Goal: Information Seeking & Learning: Learn about a topic

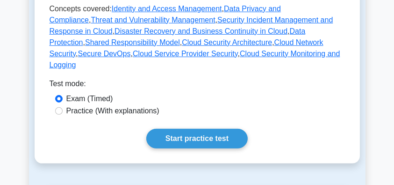
scroll to position [468, 0]
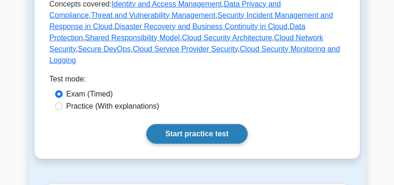
click at [205, 124] on link "Start practice test" at bounding box center [197, 134] width 102 height 20
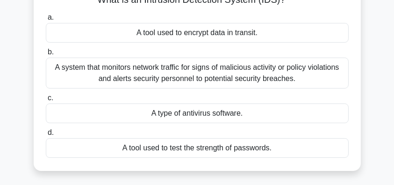
scroll to position [62, 0]
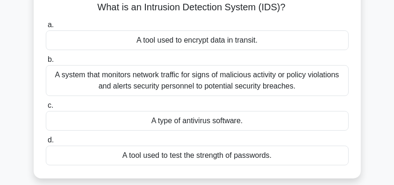
click at [238, 81] on div "A system that monitors network traffic for signs of malicious activity or polic…" at bounding box center [197, 80] width 303 height 31
click at [46, 63] on input "b. A system that monitors network traffic for signs of malicious activity or po…" at bounding box center [46, 60] width 0 height 6
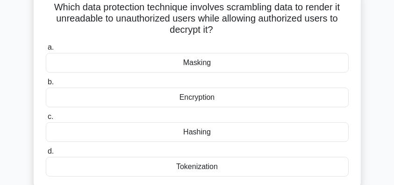
click at [239, 100] on div "Encryption" at bounding box center [197, 97] width 303 height 20
click at [46, 85] on input "b. Encryption" at bounding box center [46, 82] width 0 height 6
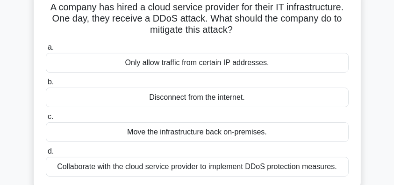
click at [254, 168] on div "Collaborate with the cloud service provider to implement DDoS protection measur…" at bounding box center [197, 167] width 303 height 20
click at [46, 154] on input "d. Collaborate with the cloud service provider to implement DDoS protection mea…" at bounding box center [46, 151] width 0 height 6
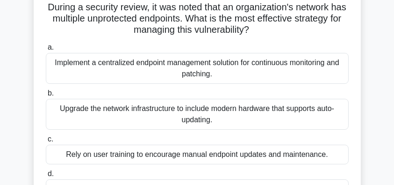
scroll to position [94, 0]
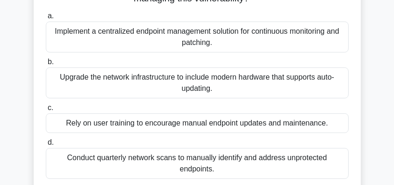
click at [297, 42] on div "Implement a centralized endpoint management solution for continuous monitoring …" at bounding box center [197, 37] width 303 height 31
click at [46, 19] on input "a. Implement a centralized endpoint management solution for continuous monitori…" at bounding box center [46, 16] width 0 height 6
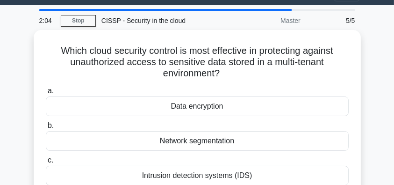
scroll to position [62, 0]
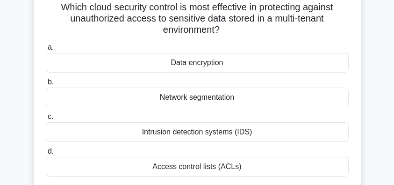
click at [268, 62] on div "Data encryption" at bounding box center [197, 63] width 303 height 20
click at [46, 51] on input "a. Data encryption" at bounding box center [46, 47] width 0 height 6
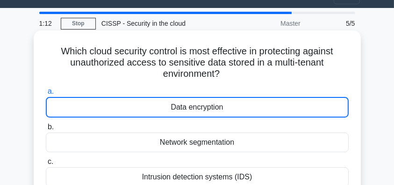
scroll to position [0, 0]
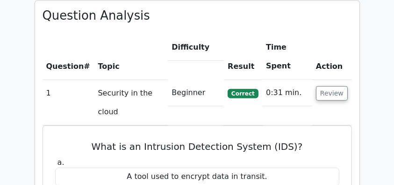
scroll to position [655, 0]
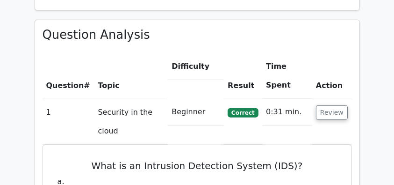
click at [330, 105] on button "Review" at bounding box center [332, 112] width 32 height 15
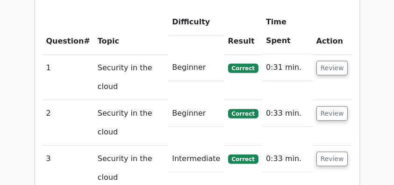
scroll to position [780, 0]
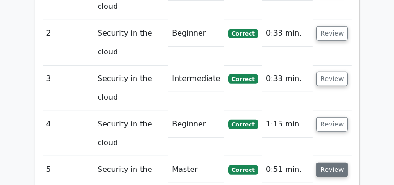
click at [337, 162] on button "Review" at bounding box center [333, 169] width 32 height 15
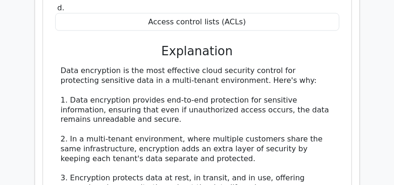
scroll to position [1123, 0]
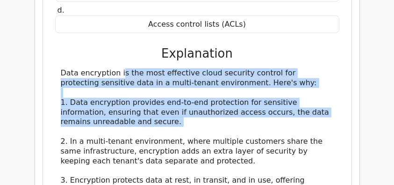
drag, startPoint x: 59, startPoint y: 47, endPoint x: 162, endPoint y: 111, distance: 121.3
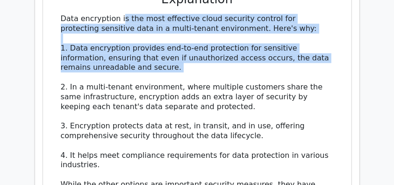
scroll to position [1217, 0]
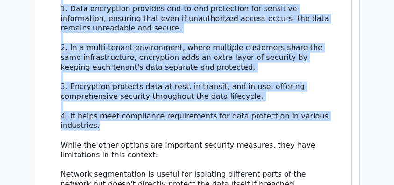
click at [120, 103] on div "Data encryption is the most effective cloud security control for protecting sen…" at bounding box center [197, 135] width 273 height 321
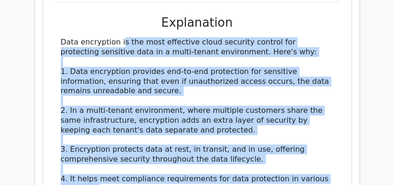
copy div "Data encryption is the most effective cloud security control for protecting sen…"
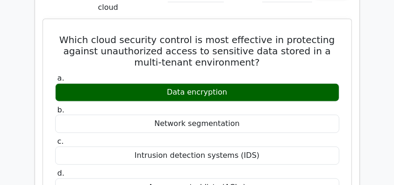
scroll to position [904, 0]
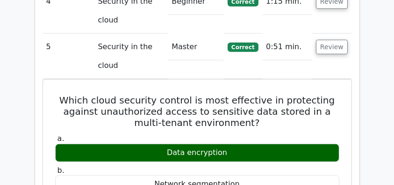
click at [377, 82] on main "Go Premium CISSP Preparation Package (2025) 4537 Superior-grade CISSP practice …" at bounding box center [197, 92] width 394 height 1941
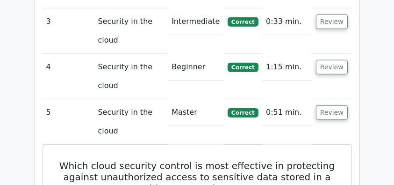
scroll to position [780, 0]
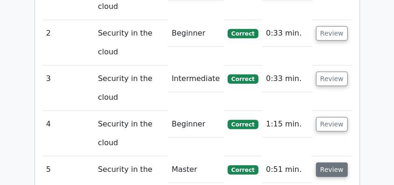
click at [326, 162] on button "Review" at bounding box center [332, 169] width 32 height 15
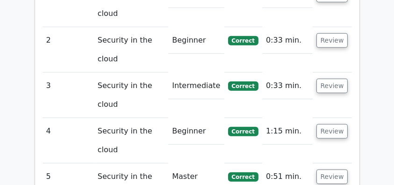
scroll to position [717, 0]
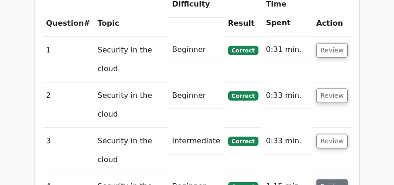
click at [332, 179] on button "Review" at bounding box center [333, 186] width 32 height 15
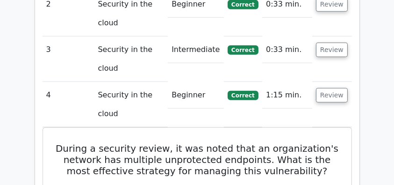
scroll to position [885, 0]
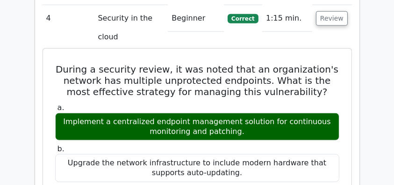
drag, startPoint x: 56, startPoint y: 45, endPoint x: 254, endPoint y: 108, distance: 207.8
copy div "During a security review, it was noted that an organization's network has multi…"
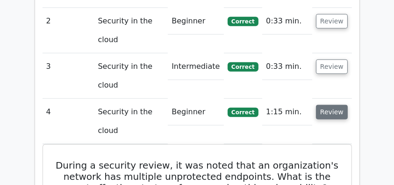
click at [322, 105] on button "Review" at bounding box center [332, 112] width 32 height 15
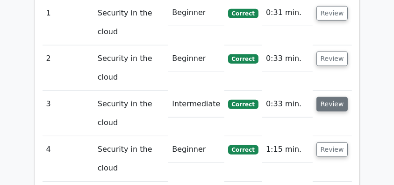
click at [331, 97] on button "Review" at bounding box center [333, 104] width 32 height 15
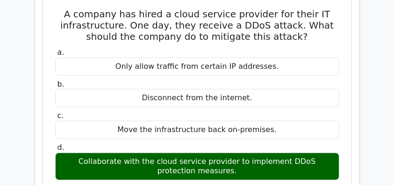
scroll to position [885, 0]
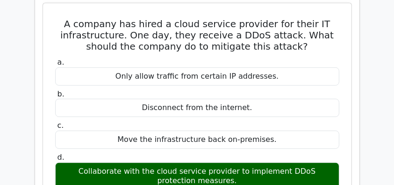
drag, startPoint x: 69, startPoint y: 4, endPoint x: 221, endPoint y: 159, distance: 216.4
click at [221, 159] on div "A company has hired a cloud service provider for their IT infrastructure. One d…" at bounding box center [197, 185] width 301 height 357
copy div "A company has hired a cloud service provider for their IT infrastructure. One d…"
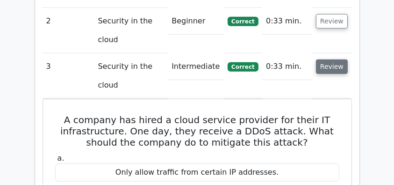
click at [328, 59] on button "Review" at bounding box center [332, 66] width 32 height 15
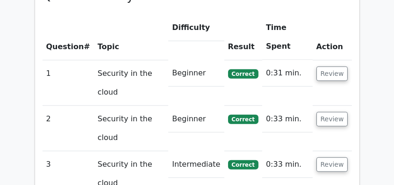
scroll to position [692, 0]
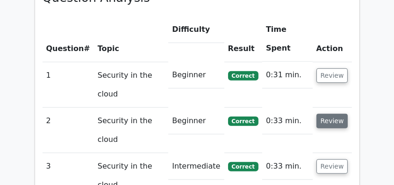
click at [335, 114] on button "Review" at bounding box center [333, 121] width 32 height 15
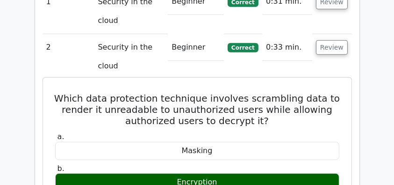
scroll to position [804, 0]
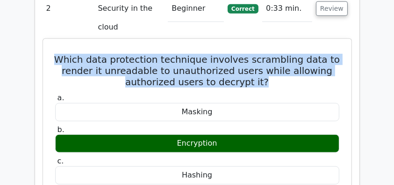
drag, startPoint x: 54, startPoint y: 40, endPoint x: 323, endPoint y: 56, distance: 269.5
click at [323, 56] on h5 "Which data protection technique involves scrambling data to render it unreadabl…" at bounding box center [197, 71] width 286 height 34
click at [316, 56] on h5 "Which data protection technique involves scrambling data to render it unreadabl…" at bounding box center [197, 71] width 286 height 34
drag, startPoint x: 60, startPoint y: 35, endPoint x: 269, endPoint y: 64, distance: 210.7
click at [269, 64] on h5 "Which data protection technique involves scrambling data to render it unreadabl…" at bounding box center [197, 71] width 286 height 34
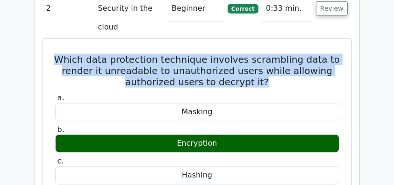
copy h5 "Which data protection technique involves scrambling data to render it unreadabl…"
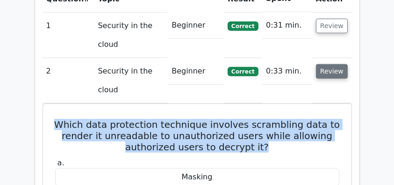
click at [324, 64] on button "Review" at bounding box center [332, 71] width 32 height 15
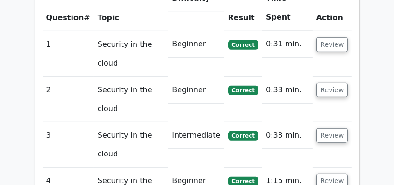
scroll to position [661, 0]
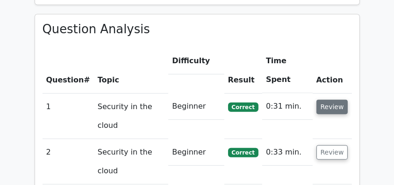
click at [328, 100] on button "Review" at bounding box center [333, 107] width 32 height 15
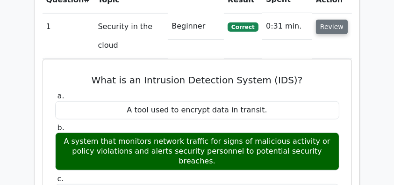
scroll to position [754, 0]
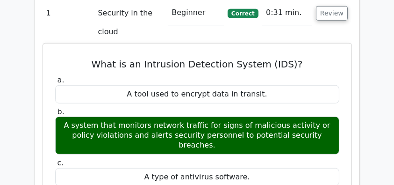
click at [276, 117] on div "A system that monitors network traffic for signs of malicious activity or polic…" at bounding box center [197, 135] width 284 height 37
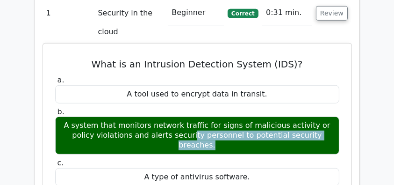
click at [276, 117] on div "A system that monitors network traffic for signs of malicious activity or polic…" at bounding box center [197, 135] width 284 height 37
copy div "A system that monitors network traffic for signs of malicious activity or polic…"
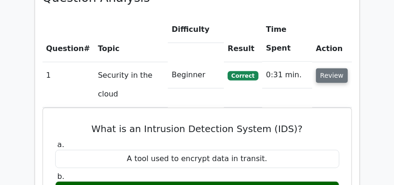
click at [322, 68] on button "Review" at bounding box center [332, 75] width 32 height 15
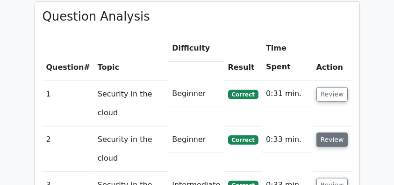
click at [327, 132] on button "Review" at bounding box center [333, 139] width 32 height 15
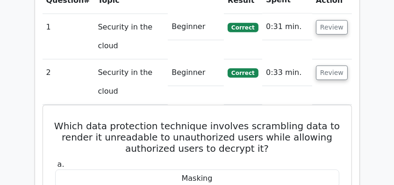
scroll to position [736, 0]
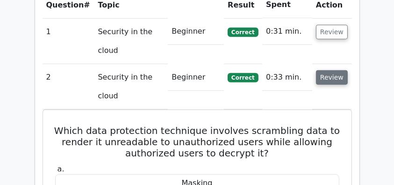
click at [328, 70] on button "Review" at bounding box center [332, 77] width 32 height 15
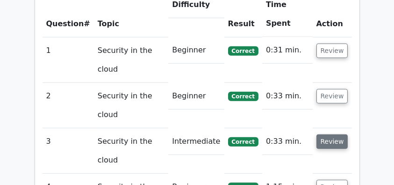
click at [334, 134] on button "Review" at bounding box center [333, 141] width 32 height 15
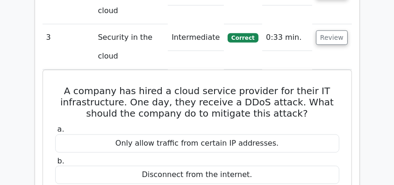
scroll to position [860, 0]
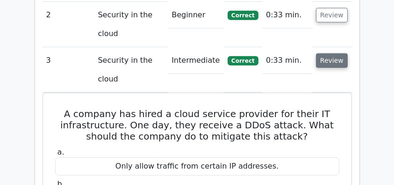
click at [334, 53] on button "Review" at bounding box center [332, 60] width 32 height 15
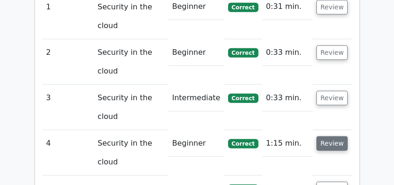
click at [335, 136] on button "Review" at bounding box center [333, 143] width 32 height 15
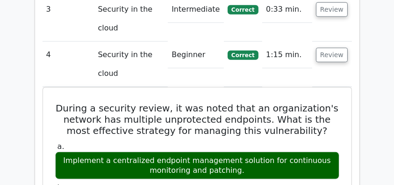
scroll to position [829, 0]
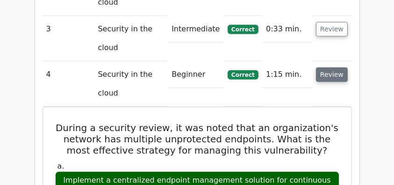
click at [329, 67] on button "Review" at bounding box center [332, 74] width 32 height 15
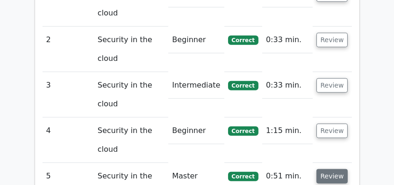
click at [333, 169] on button "Review" at bounding box center [333, 176] width 32 height 15
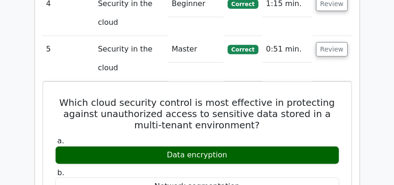
scroll to position [891, 0]
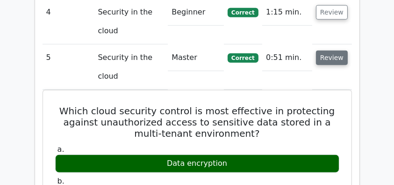
click at [333, 51] on button "Review" at bounding box center [332, 58] width 32 height 15
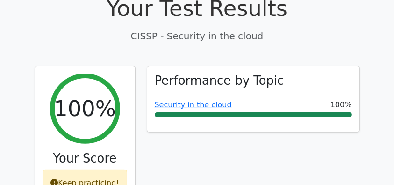
scroll to position [318, 0]
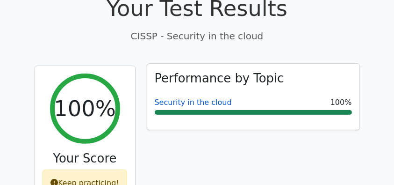
click at [191, 98] on link "Security in the cloud" at bounding box center [193, 102] width 77 height 9
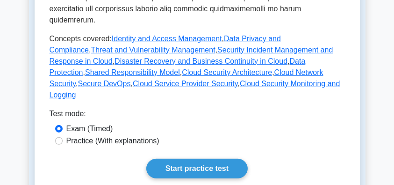
scroll to position [499, 0]
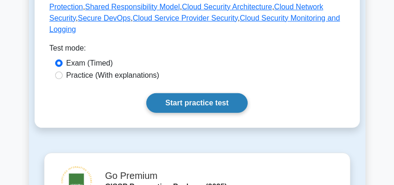
click at [224, 93] on link "Start practice test" at bounding box center [197, 103] width 102 height 20
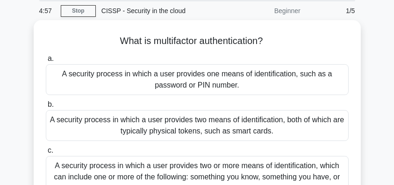
scroll to position [62, 0]
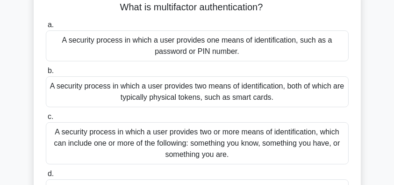
click at [243, 138] on div "A security process in which a user provides two or more means of identification…" at bounding box center [197, 143] width 303 height 42
click at [46, 120] on input "c. A security process in which a user provides two or more means of identificat…" at bounding box center [46, 117] width 0 height 6
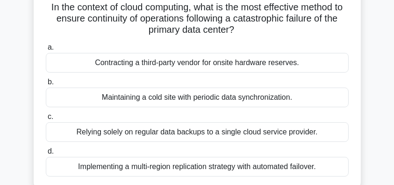
click at [222, 167] on div "Implementing a multi-region replication strategy with automated failover." at bounding box center [197, 167] width 303 height 20
click at [46, 154] on input "d. Implementing a multi-region replication strategy with automated failover." at bounding box center [46, 151] width 0 height 6
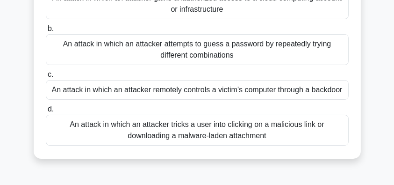
scroll to position [124, 0]
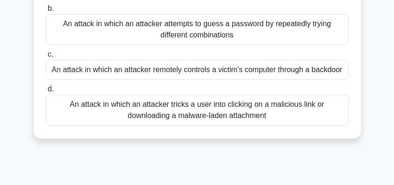
click at [251, 112] on div "An attack in which an attacker tricks a user into clicking on a malicious link …" at bounding box center [197, 110] width 303 height 31
click at [46, 92] on input "d. An attack in which an attacker tricks a user into clicking on a malicious li…" at bounding box center [46, 89] width 0 height 6
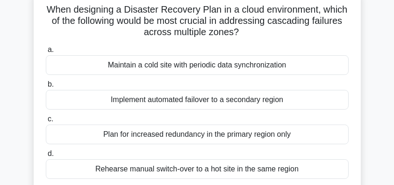
scroll to position [31, 0]
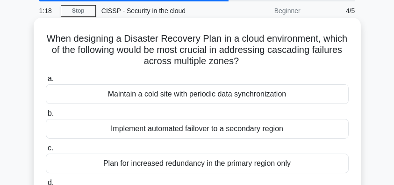
click at [274, 127] on div "Implement automated failover to a secondary region" at bounding box center [197, 129] width 303 height 20
click at [46, 117] on input "b. Implement automated failover to a secondary region" at bounding box center [46, 113] width 0 height 6
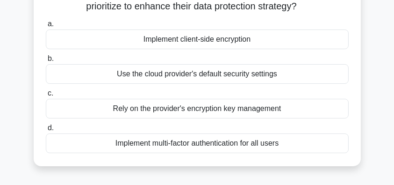
scroll to position [94, 0]
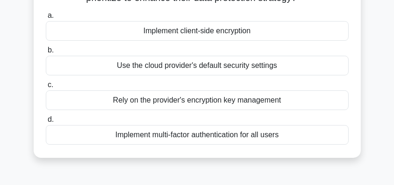
click at [304, 133] on div "Implement multi-factor authentication for all users" at bounding box center [197, 135] width 303 height 20
click at [46, 123] on input "d. Implement multi-factor authentication for all users" at bounding box center [46, 120] width 0 height 6
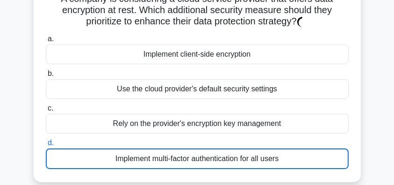
scroll to position [63, 0]
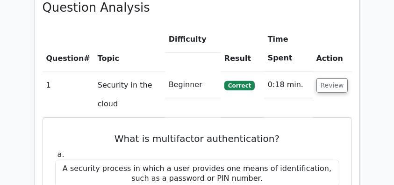
scroll to position [686, 0]
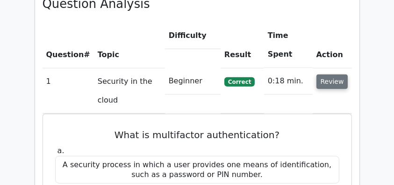
click at [337, 74] on button "Review" at bounding box center [333, 81] width 32 height 15
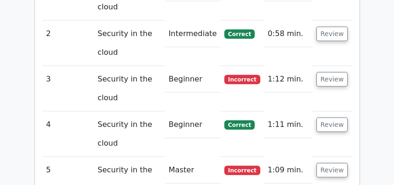
scroll to position [780, 0]
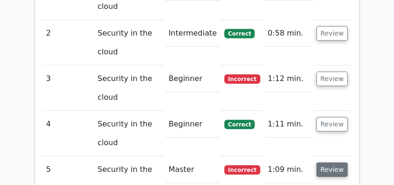
click at [340, 162] on button "Review" at bounding box center [333, 169] width 32 height 15
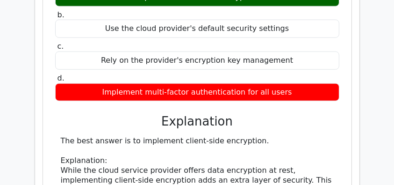
scroll to position [1154, 0]
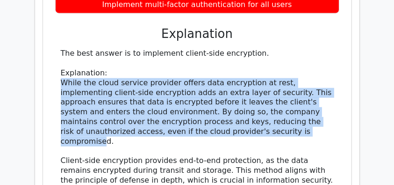
drag, startPoint x: 60, startPoint y: 51, endPoint x: 320, endPoint y: 93, distance: 263.1
click at [320, 93] on div "The best answer is to implement client-side encryption. Explanation: While the …" at bounding box center [197, 180] width 284 height 263
click at [314, 100] on div "The best answer is to implement client-side encryption. Explanation: While the …" at bounding box center [197, 180] width 273 height 263
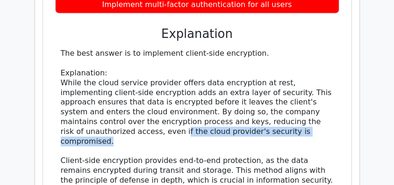
drag, startPoint x: 332, startPoint y: 100, endPoint x: 159, endPoint y: 99, distance: 172.7
click at [159, 99] on div "The best answer is to implement client-side encryption. Explanation: While the …" at bounding box center [197, 180] width 273 height 263
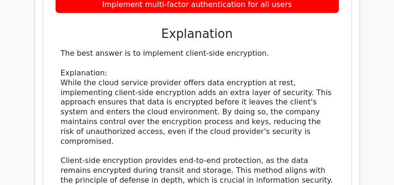
click at [140, 118] on div "The best answer is to implement client-side encryption. Explanation: While the …" at bounding box center [197, 180] width 273 height 263
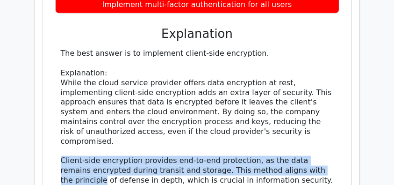
drag, startPoint x: 62, startPoint y: 117, endPoint x: 330, endPoint y: 126, distance: 268.7
click at [330, 126] on div "The best answer is to implement client-side encryption. Explanation: While the …" at bounding box center [197, 180] width 273 height 263
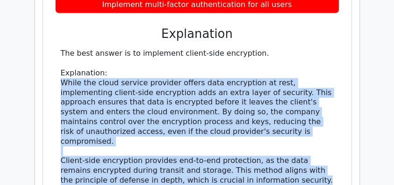
drag, startPoint x: 306, startPoint y: 138, endPoint x: 58, endPoint y: 47, distance: 263.5
click at [58, 49] on div "The best answer is to implement client-side encryption. Explanation: While the …" at bounding box center [197, 180] width 284 height 263
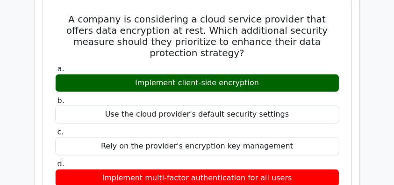
scroll to position [967, 0]
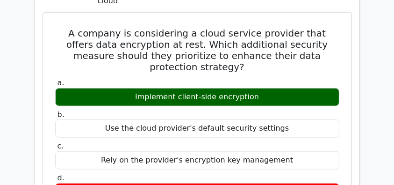
drag, startPoint x: 56, startPoint y: 12, endPoint x: 292, endPoint y: 158, distance: 278.0
copy div "A company is considering a cloud service provider that offers data encryption a…"
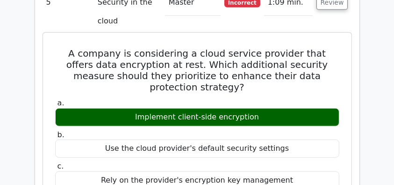
scroll to position [873, 0]
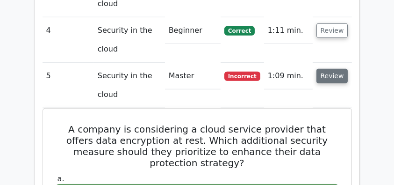
click at [341, 69] on button "Review" at bounding box center [333, 76] width 32 height 15
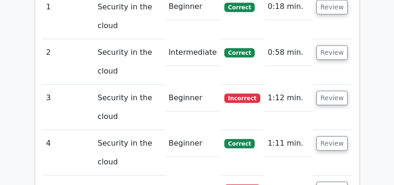
scroll to position [780, 0]
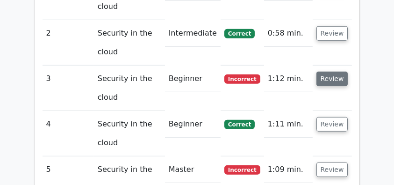
click at [345, 72] on button "Review" at bounding box center [333, 79] width 32 height 15
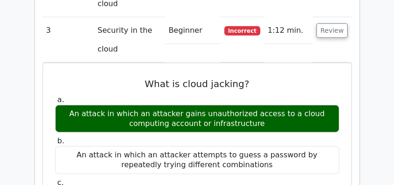
scroll to position [842, 0]
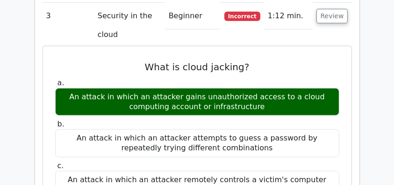
drag, startPoint x: 148, startPoint y: 44, endPoint x: 271, endPoint y: 85, distance: 129.3
copy div "What is cloud jacking? a. An attack in which an attacker gains unauthorized acc…"
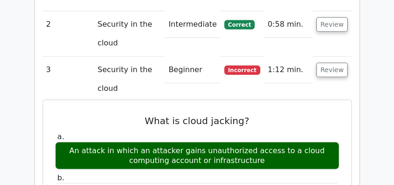
scroll to position [780, 0]
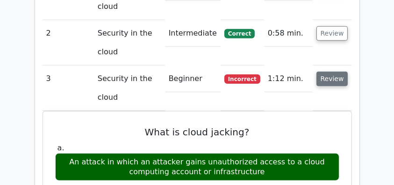
click at [336, 72] on button "Review" at bounding box center [333, 79] width 32 height 15
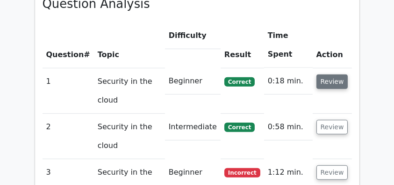
click at [335, 74] on button "Review" at bounding box center [333, 81] width 32 height 15
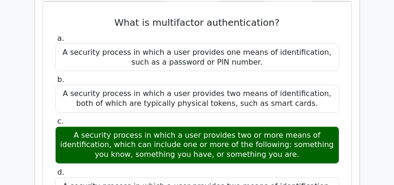
scroll to position [798, 0]
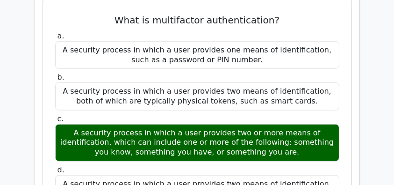
drag, startPoint x: 76, startPoint y: 106, endPoint x: 299, endPoint y: 131, distance: 224.6
click at [299, 131] on div "A security process in which a user provides two or more means of identification…" at bounding box center [197, 142] width 284 height 37
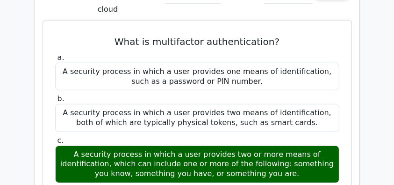
scroll to position [767, 0]
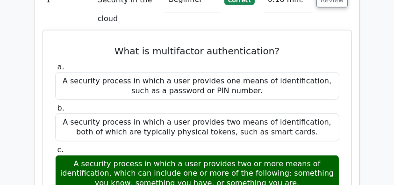
click at [301, 160] on div "A security process in which a user provides two or more means of identification…" at bounding box center [197, 173] width 284 height 37
drag, startPoint x: 299, startPoint y: 161, endPoint x: 104, endPoint y: 25, distance: 238.6
copy div "What is multifactor authentication? a. A security process in which a user provi…"
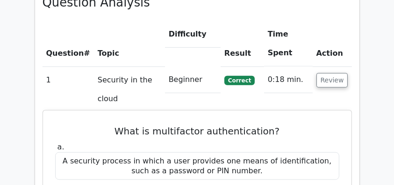
scroll to position [674, 0]
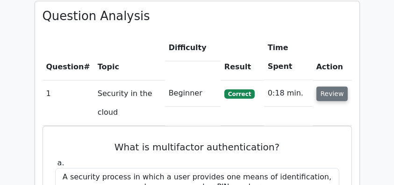
click at [325, 87] on button "Review" at bounding box center [333, 94] width 32 height 15
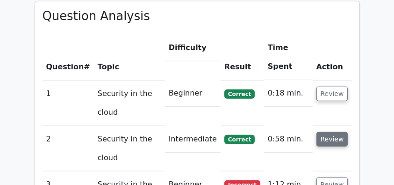
click at [330, 132] on button "Review" at bounding box center [333, 139] width 32 height 15
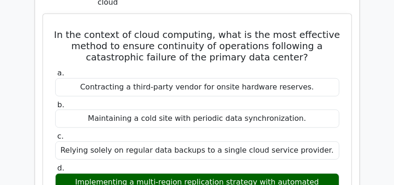
scroll to position [830, 0]
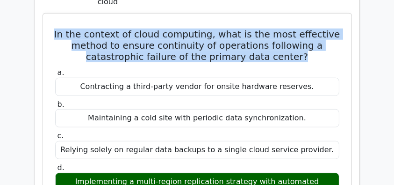
drag, startPoint x: 54, startPoint y: 9, endPoint x: 307, endPoint y: 35, distance: 254.9
click at [307, 35] on h5 "In the context of cloud computing, what is the most effective method to ensure …" at bounding box center [197, 46] width 286 height 34
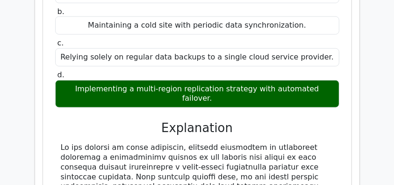
scroll to position [923, 0]
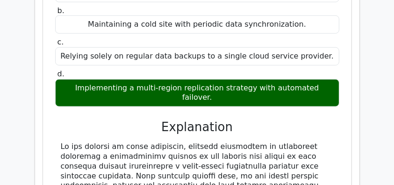
drag, startPoint x: 66, startPoint y: 67, endPoint x: 334, endPoint y: 67, distance: 268.6
click at [334, 79] on div "Implementing a multi-region replication strategy with automated failover." at bounding box center [197, 93] width 284 height 28
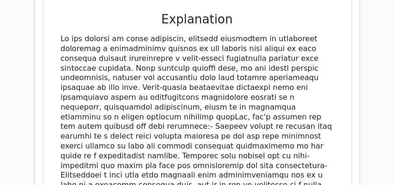
scroll to position [1017, 0]
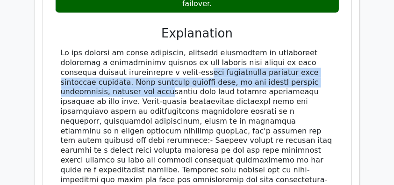
drag, startPoint x: 121, startPoint y: 40, endPoint x: 325, endPoint y: 52, distance: 204.8
click at [325, 52] on div at bounding box center [197, 164] width 273 height 233
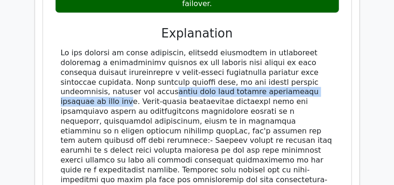
drag, startPoint x: 62, startPoint y: 62, endPoint x: 265, endPoint y: 61, distance: 203.5
click at [265, 61] on div at bounding box center [197, 164] width 273 height 233
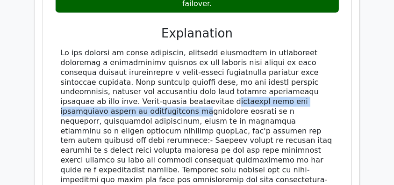
drag, startPoint x: 93, startPoint y: 72, endPoint x: 299, endPoint y: 70, distance: 206.3
click at [299, 70] on div at bounding box center [197, 164] width 273 height 233
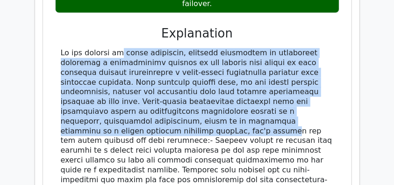
drag, startPoint x: 298, startPoint y: 88, endPoint x: 57, endPoint y: 18, distance: 250.8
click at [57, 48] on div at bounding box center [197, 164] width 284 height 233
copy div "In the context of cloud computing, ensuring continuity of operations following …"
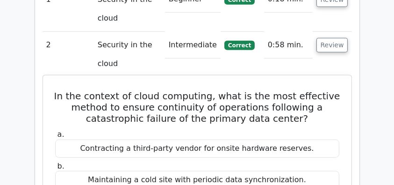
scroll to position [705, 0]
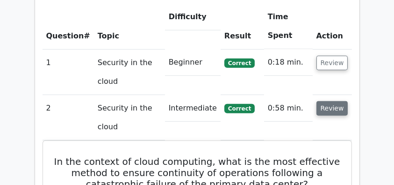
click at [333, 101] on button "Review" at bounding box center [333, 108] width 32 height 15
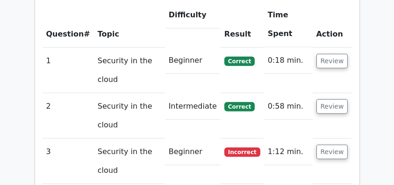
scroll to position [780, 0]
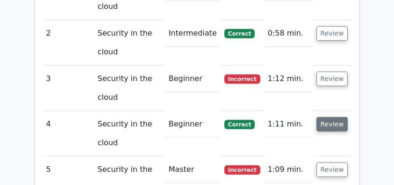
click at [332, 117] on button "Review" at bounding box center [333, 124] width 32 height 15
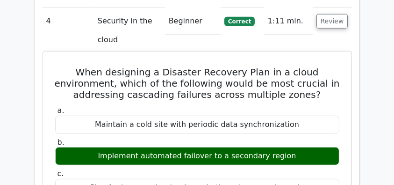
scroll to position [873, 0]
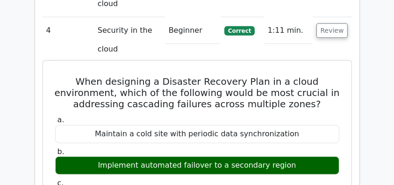
drag, startPoint x: 75, startPoint y: 58, endPoint x: 311, endPoint y: 142, distance: 251.0
copy div "When designing a Disaster Recovery Plan in a cloud environment, which of the fo…"
